Goal: Information Seeking & Learning: Learn about a topic

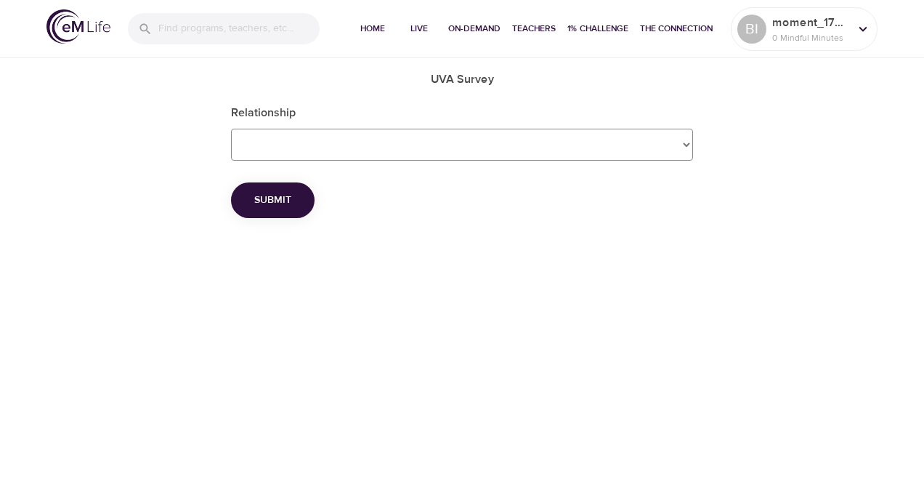
click at [680, 142] on Survey_Relationship "Employee Dependent Spouse" at bounding box center [462, 145] width 462 height 32
select Survey_Relationship "Employee"
click at [231, 129] on Survey_Relationship "Employee Dependent Spouse" at bounding box center [462, 145] width 462 height 32
click at [284, 195] on span "Submit" at bounding box center [272, 200] width 37 height 18
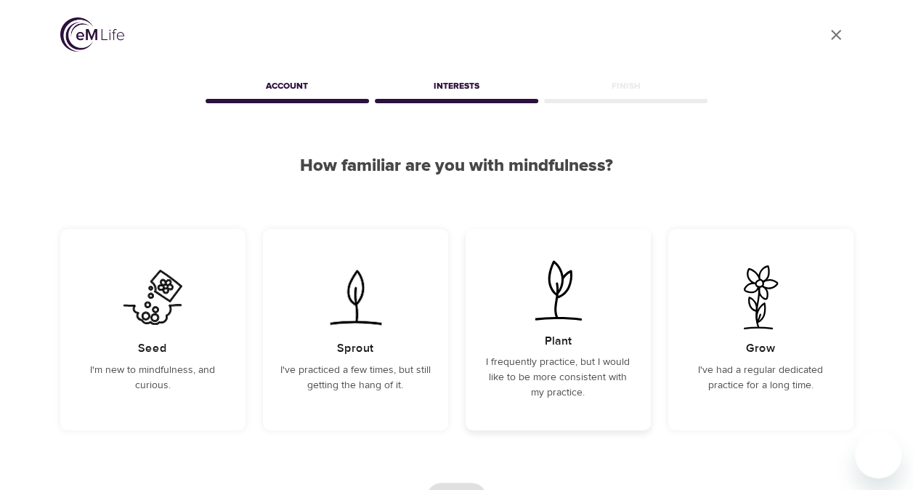
scroll to position [126, 0]
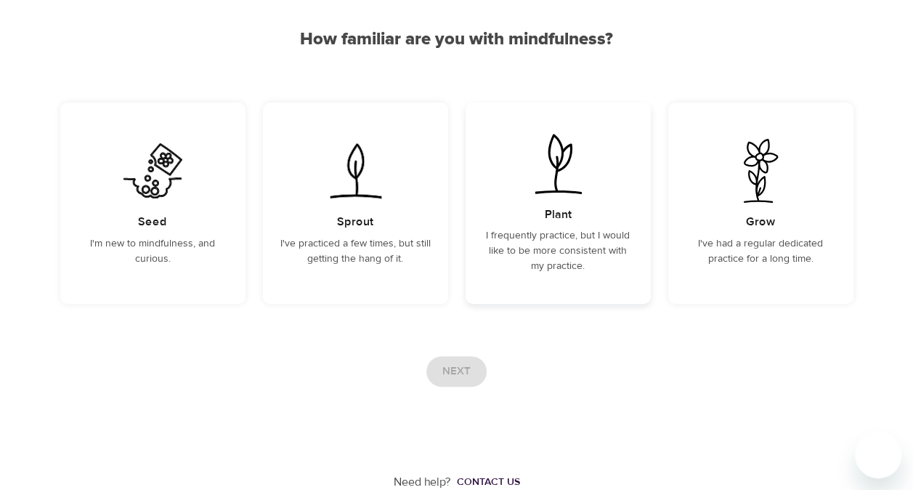
click at [551, 235] on p "I frequently practice, but I would like to be more consistent with my practice." at bounding box center [558, 251] width 150 height 46
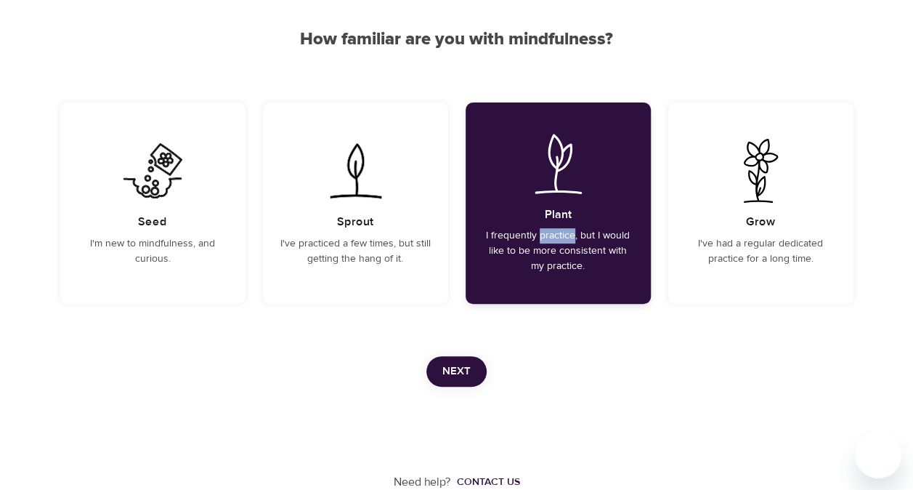
click at [551, 235] on p "I frequently practice, but I would like to be more consistent with my practice." at bounding box center [558, 251] width 150 height 46
click at [453, 371] on span "Next" at bounding box center [456, 371] width 28 height 19
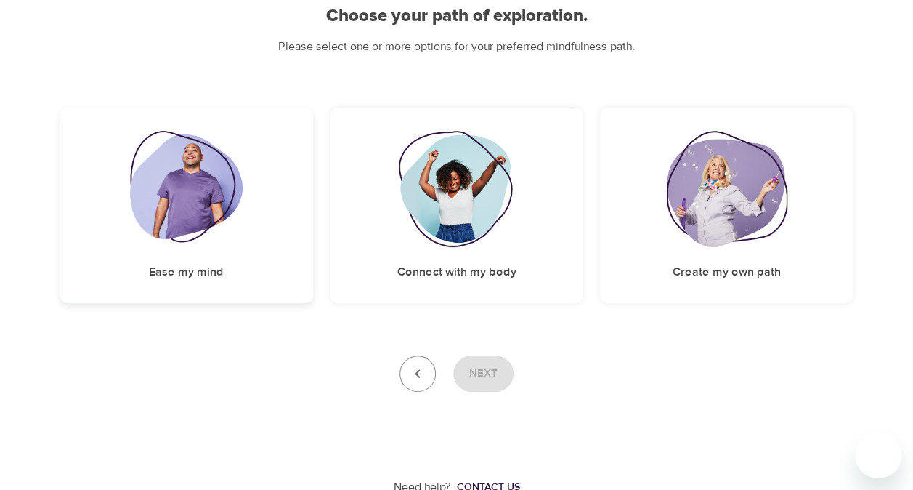
click at [236, 221] on img at bounding box center [186, 189] width 113 height 116
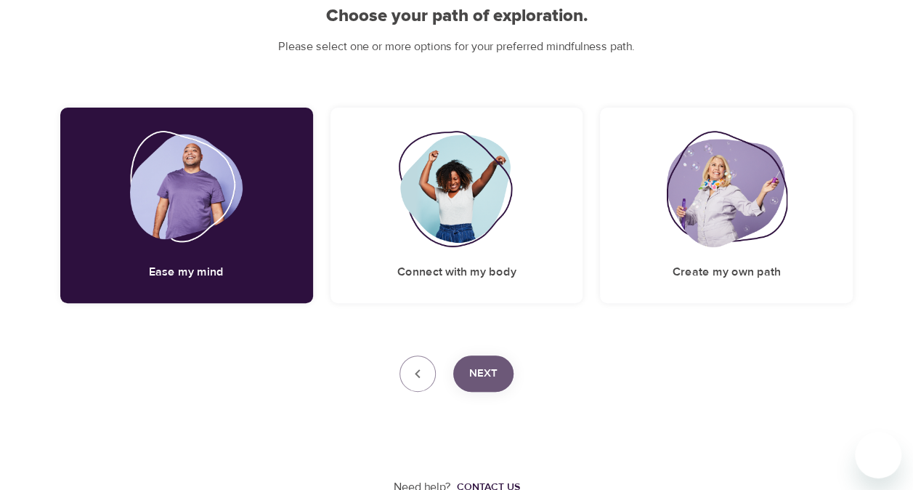
click at [477, 376] on span "Next" at bounding box center [483, 373] width 28 height 19
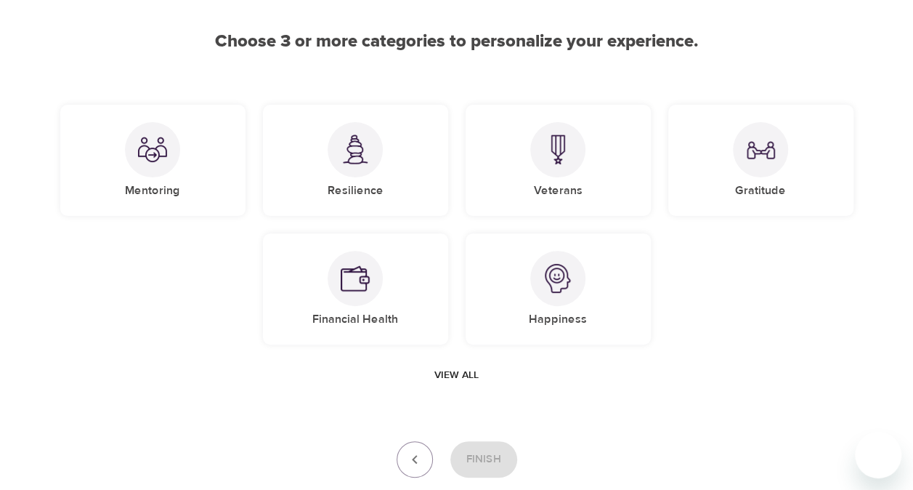
scroll to position [114, 0]
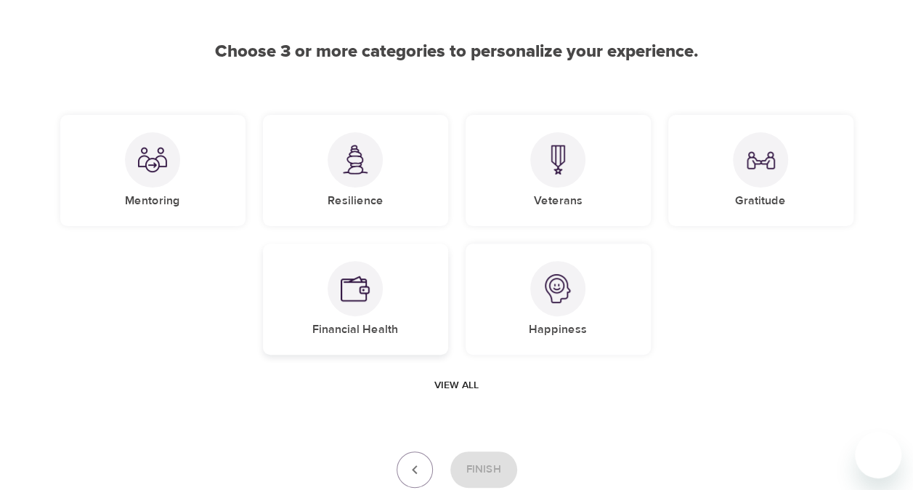
click at [379, 277] on div at bounding box center [355, 288] width 55 height 55
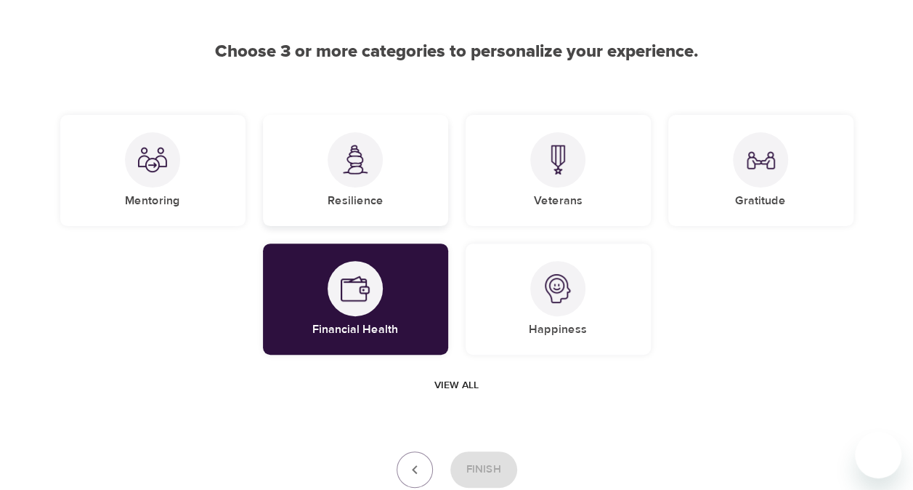
click at [426, 169] on div "Resilience" at bounding box center [355, 170] width 185 height 111
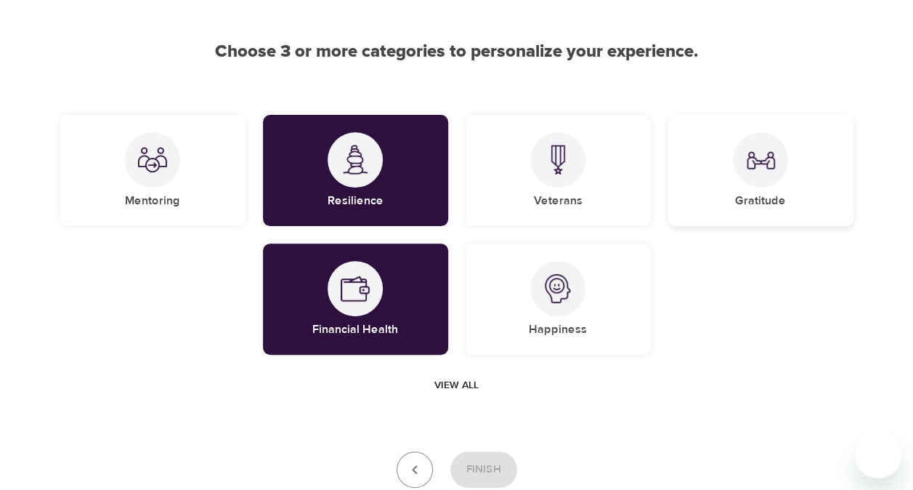
click at [694, 187] on div "Gratitude" at bounding box center [760, 170] width 185 height 111
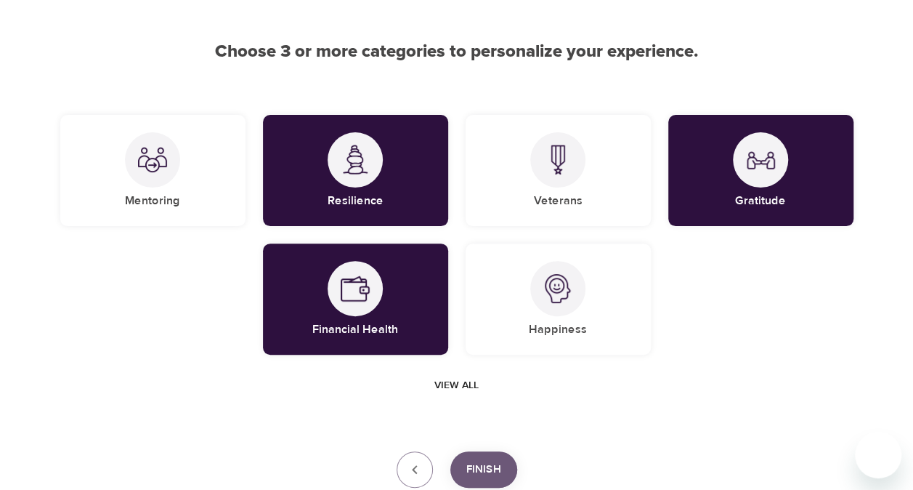
click at [492, 461] on span "Finish" at bounding box center [483, 469] width 35 height 19
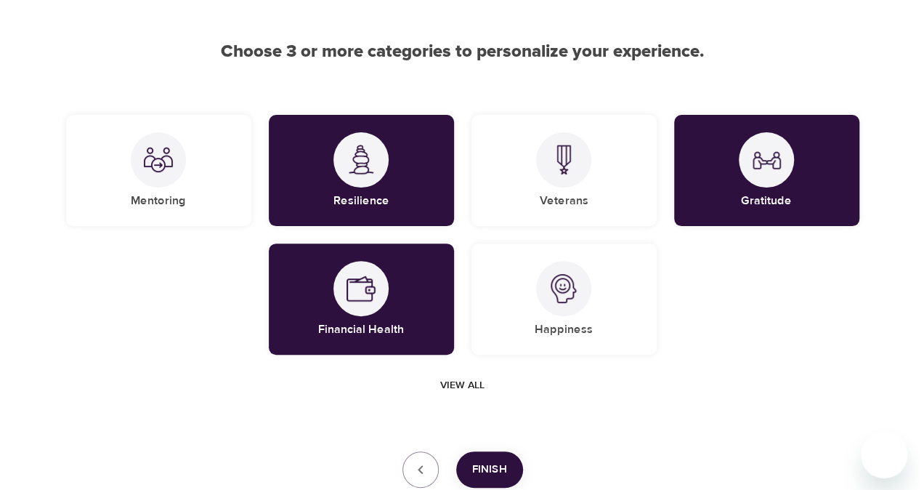
scroll to position [304, 0]
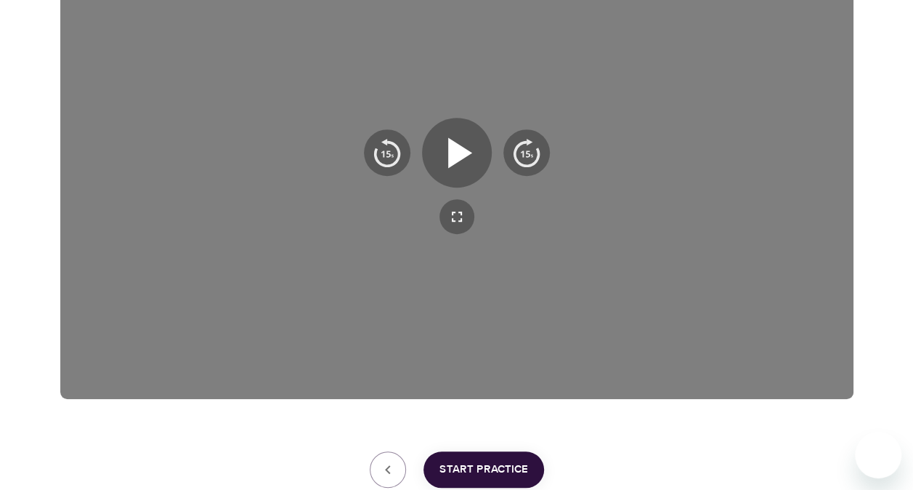
click at [492, 461] on span "Start Practice" at bounding box center [483, 469] width 89 height 19
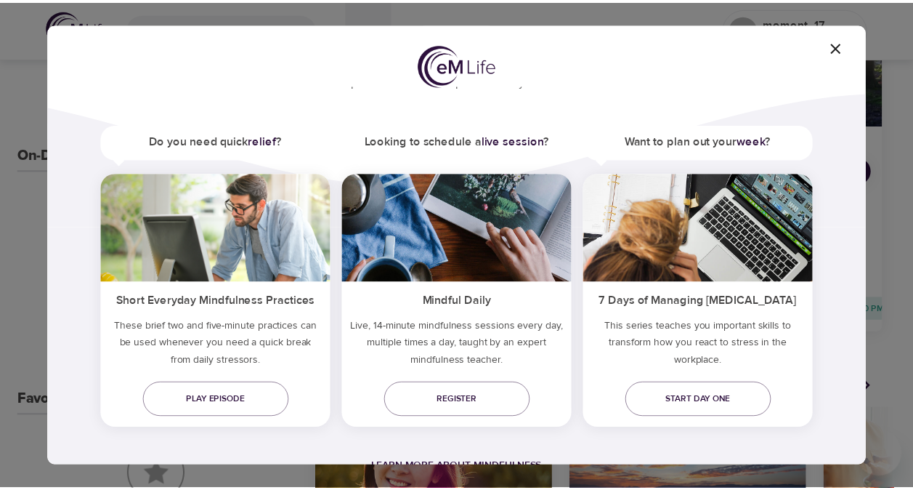
scroll to position [64, 0]
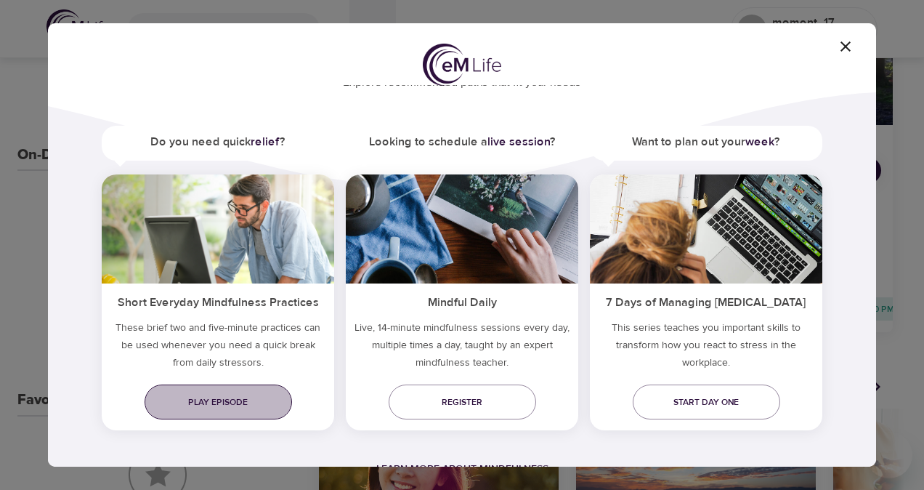
click at [199, 402] on span "Play episode" at bounding box center [218, 401] width 124 height 15
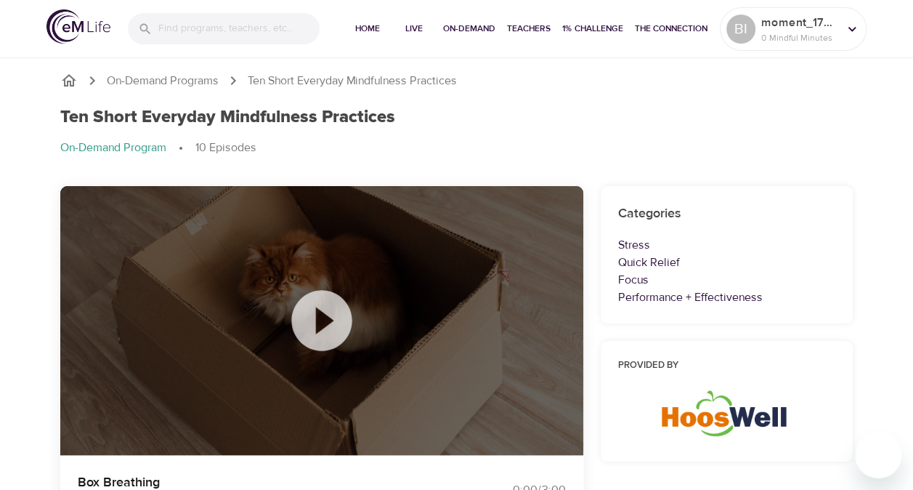
click at [315, 325] on icon at bounding box center [321, 320] width 73 height 73
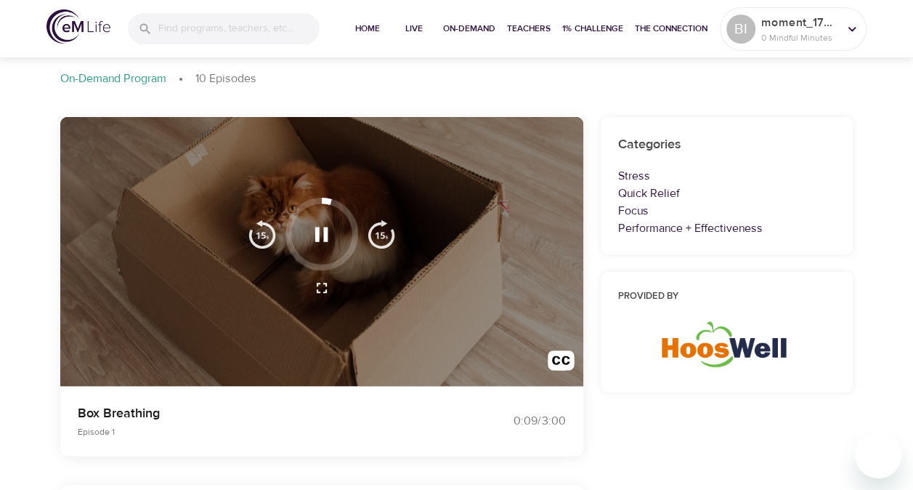
scroll to position [70, 0]
